Goal: Task Accomplishment & Management: Complete application form

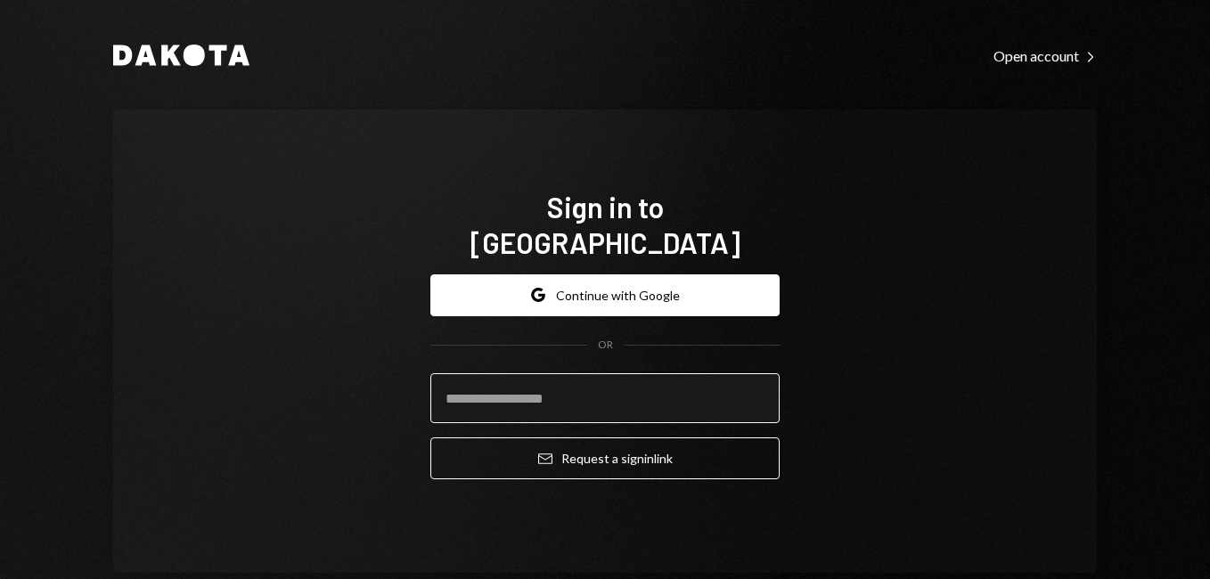
click at [594, 381] on input "email" at bounding box center [604, 398] width 349 height 50
type input "**********"
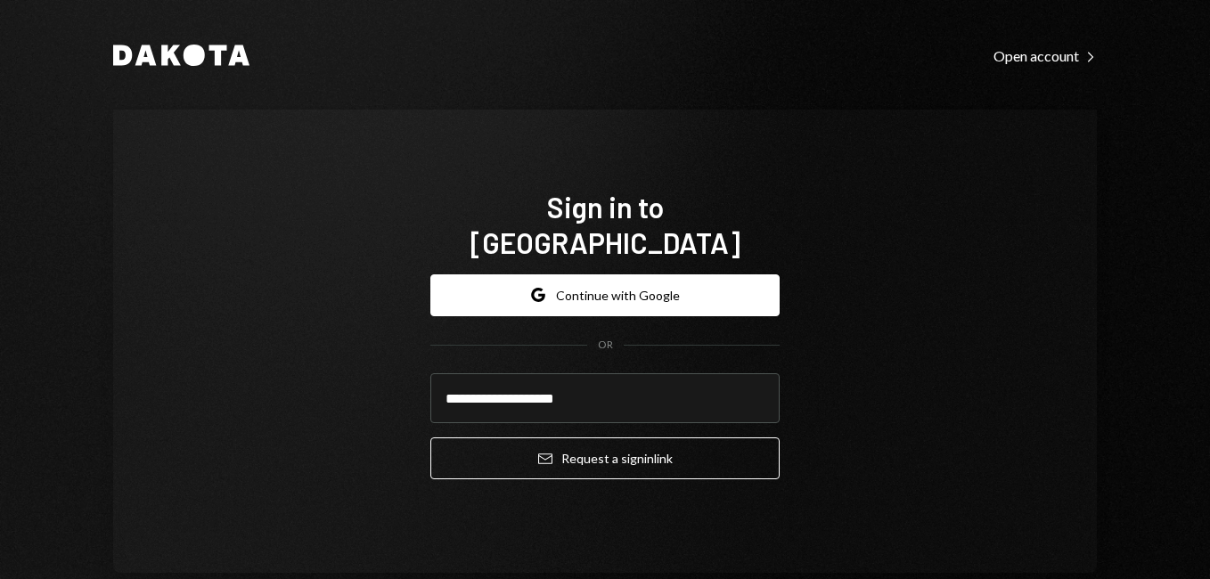
click at [430, 437] on button "Email Request a sign in link" at bounding box center [604, 458] width 349 height 42
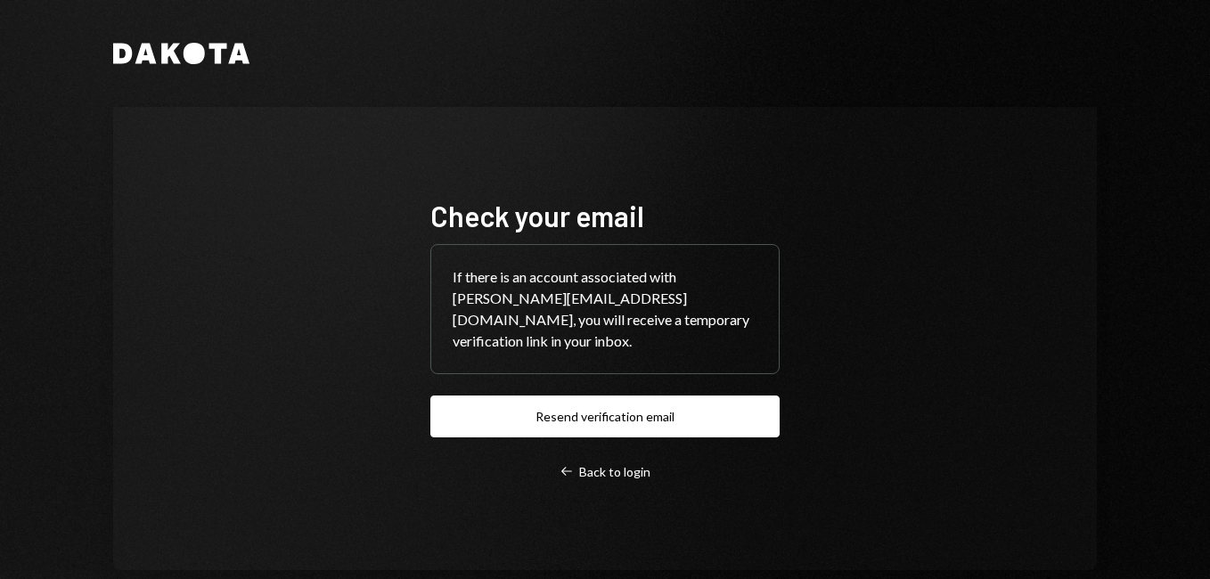
click at [932, 306] on div "Check your email If there is an account associated with tibor@tihanbor.co.uk, y…" at bounding box center [604, 338] width 983 height 463
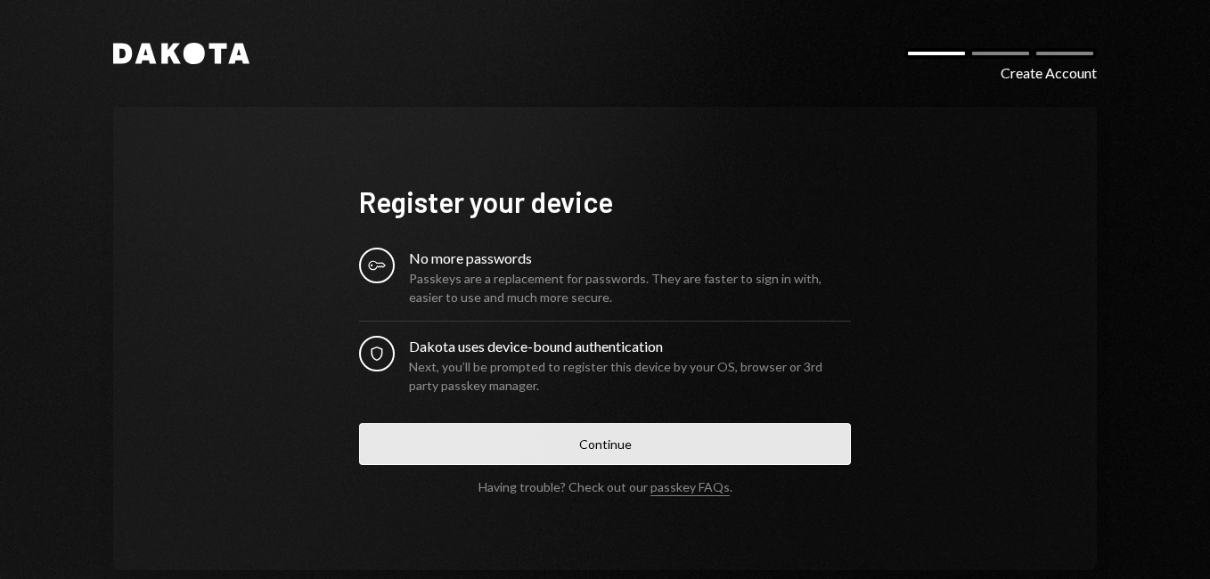
click at [627, 437] on button "Continue" at bounding box center [605, 444] width 492 height 42
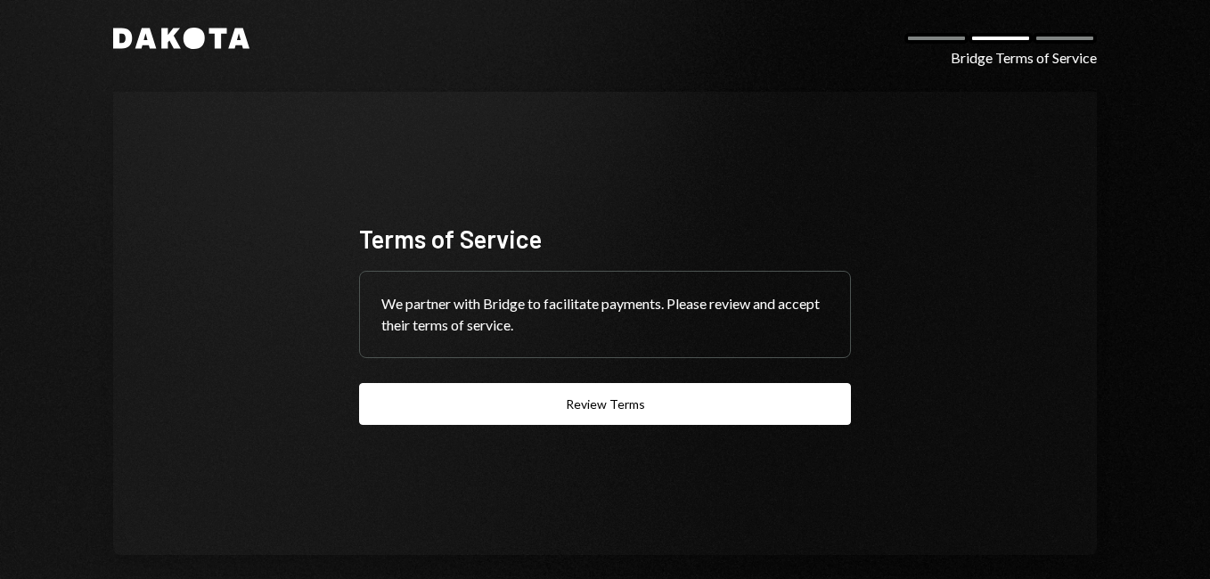
scroll to position [34, 0]
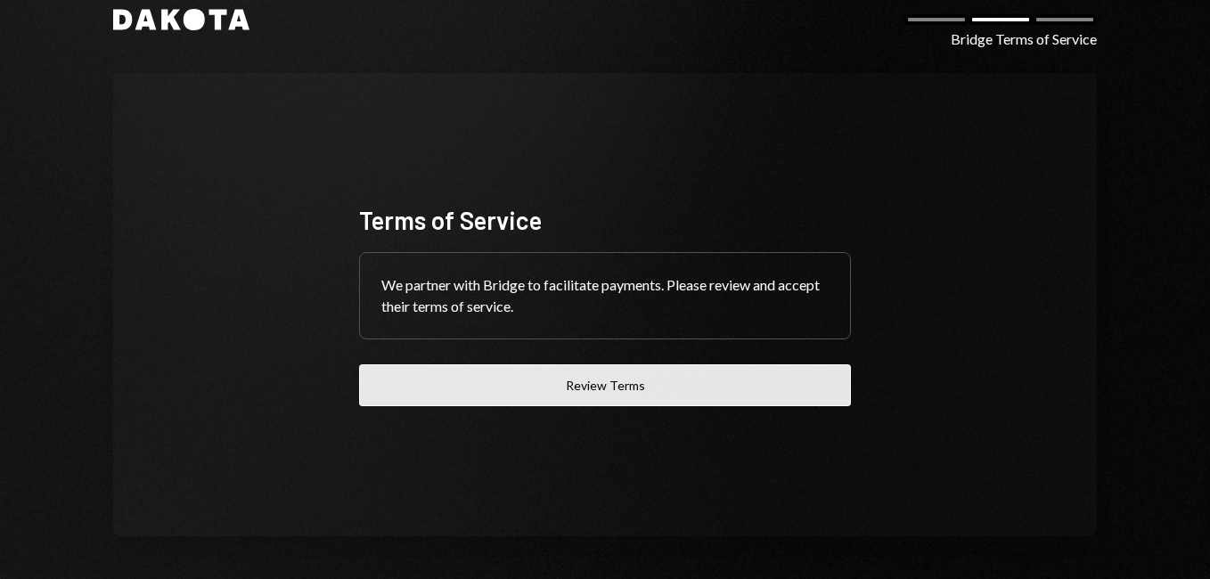
click at [686, 380] on button "Review Terms" at bounding box center [605, 385] width 492 height 42
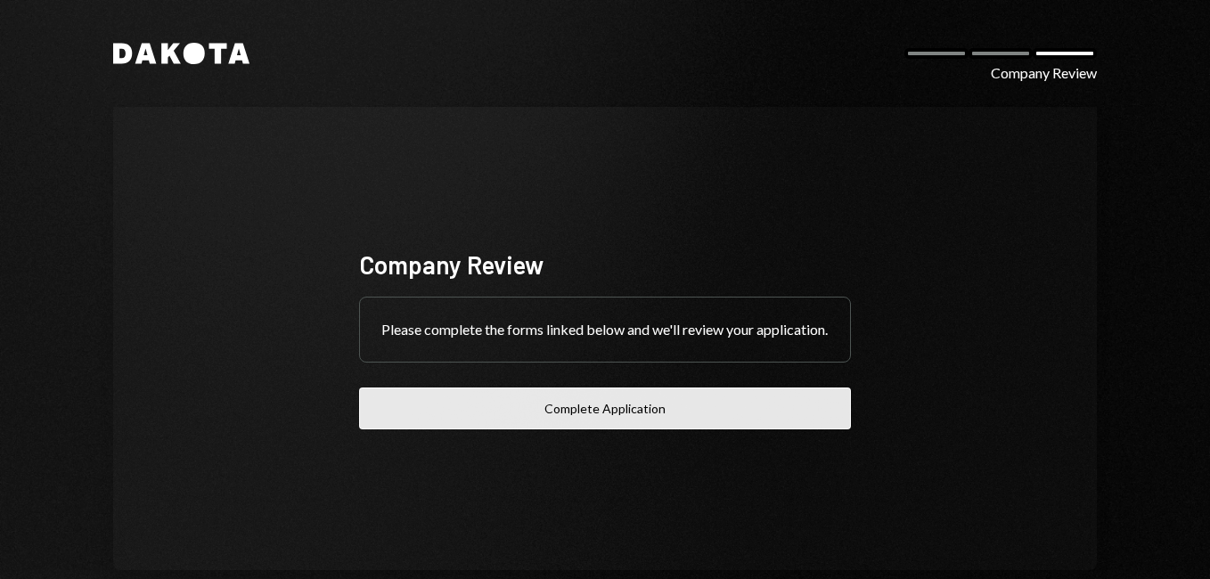
click at [638, 418] on button "Complete Application" at bounding box center [605, 408] width 492 height 42
